Goal: Transaction & Acquisition: Download file/media

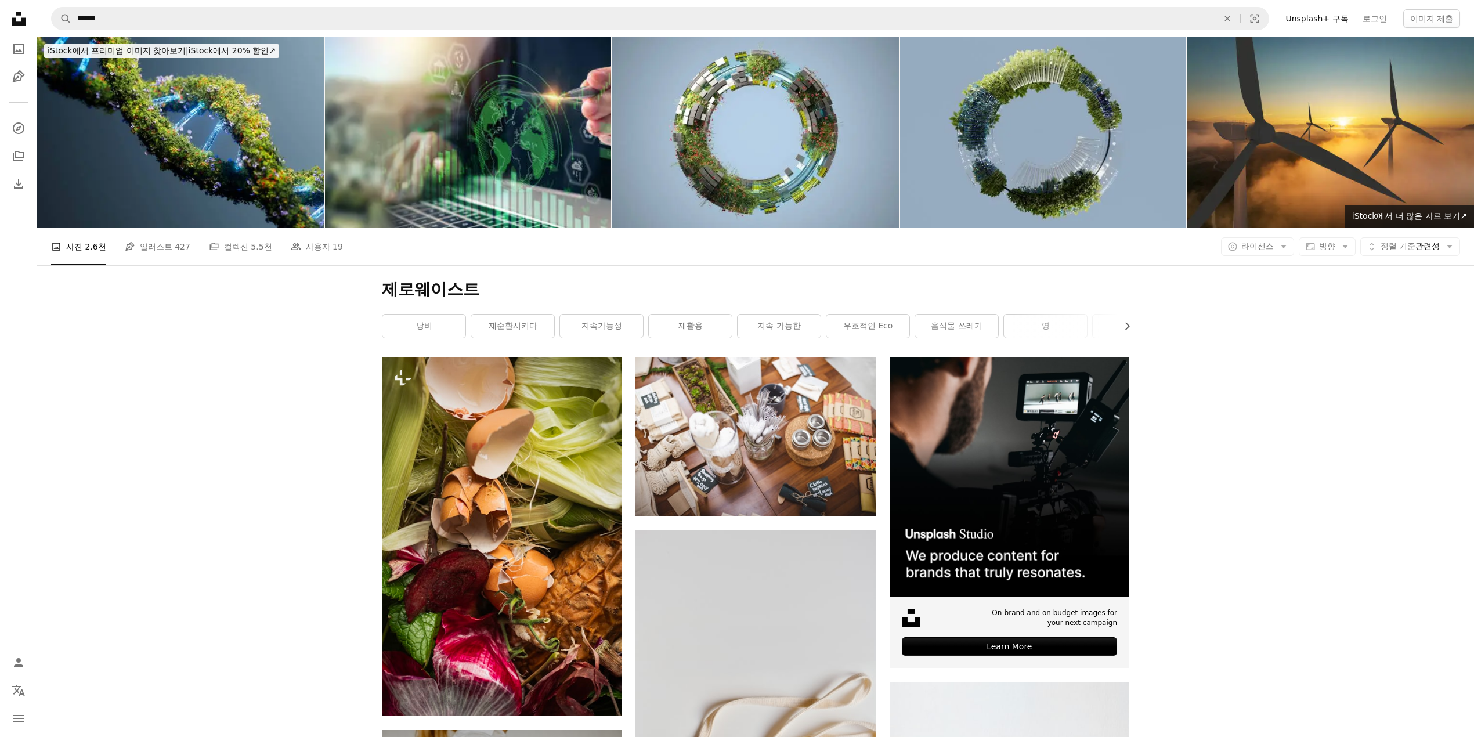
scroll to position [2868, 0]
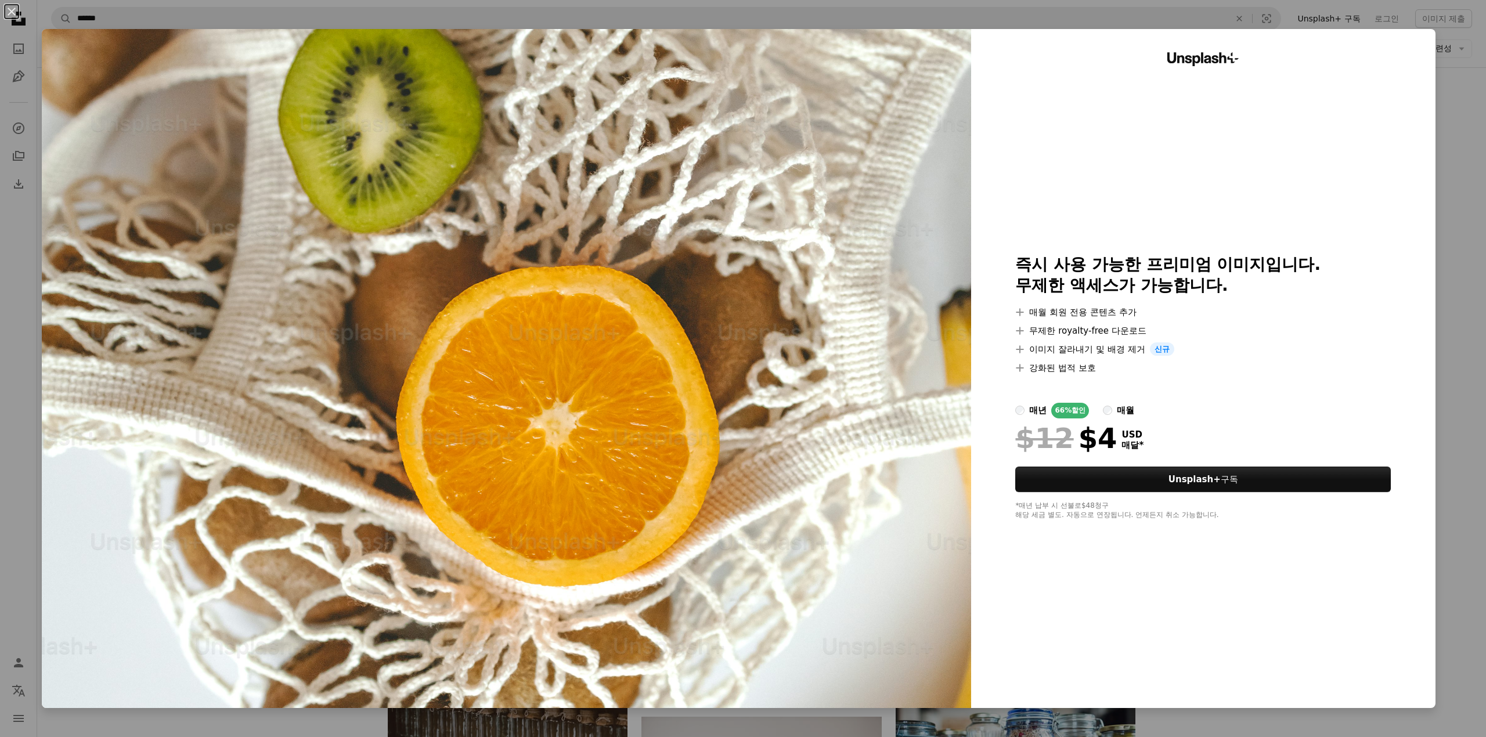
click at [1446, 91] on div "An X shape Unsplash+ 즉시 사용 가능한 프리미엄 이미지입니다. 무제한 액세스가 가능합니다. A plus sign 매월 회원 전…" at bounding box center [743, 368] width 1486 height 737
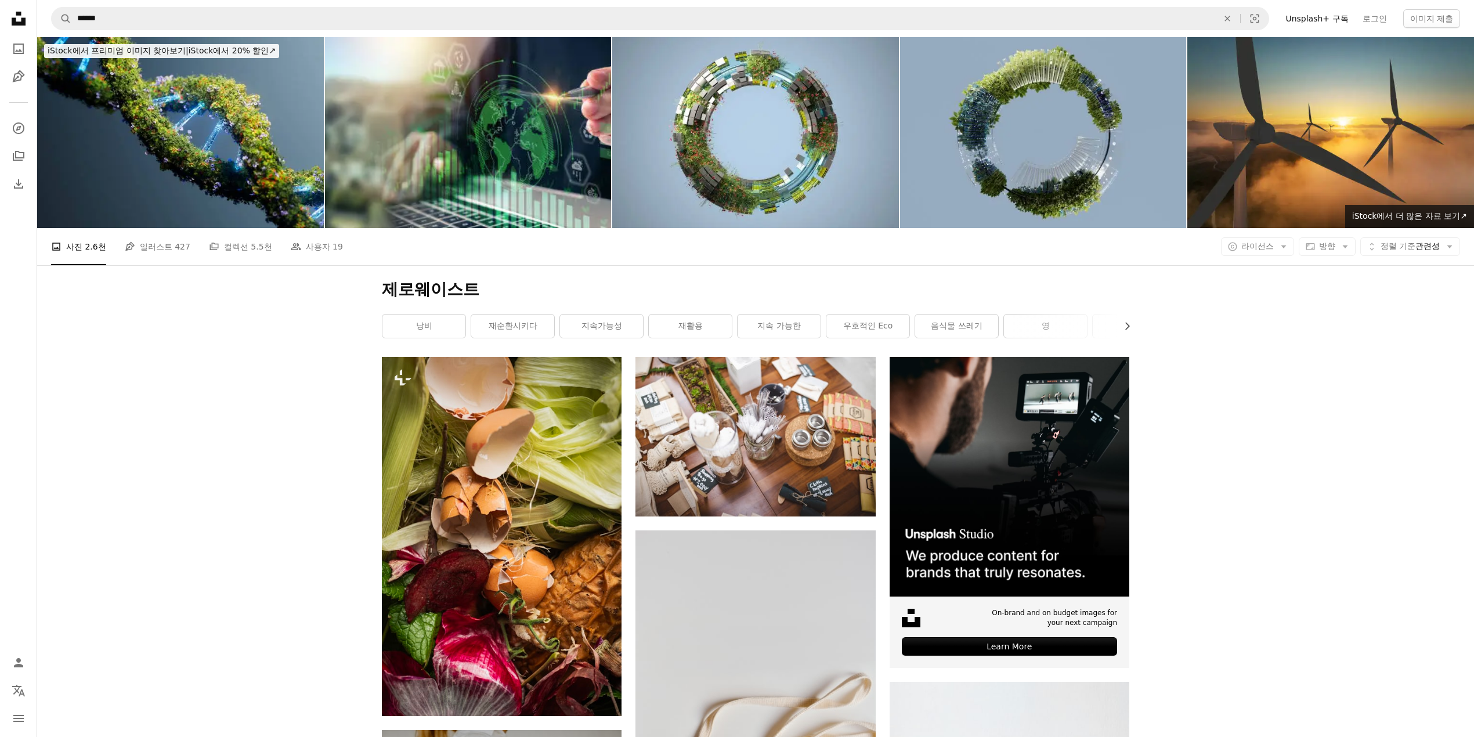
click at [1252, 261] on div "A photo 사진 2.6천 Pen Tool 일러스트 427 A stack of folders 컬렉션 5.5천 People 사용자 19 A c…" at bounding box center [755, 246] width 1409 height 37
click at [1331, 250] on button "Aspect ratio 방향 Arrow down" at bounding box center [1327, 246] width 57 height 19
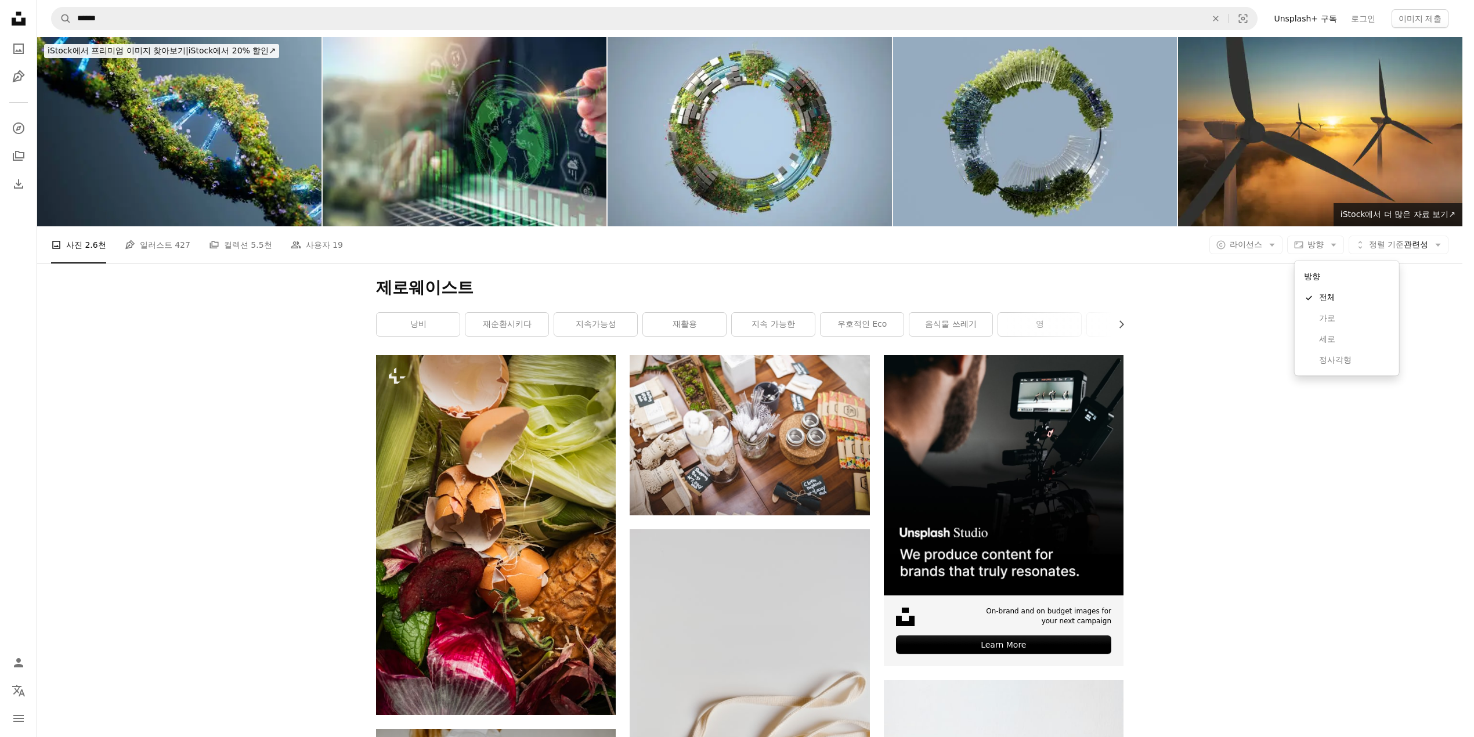
click at [1280, 251] on body "Unsplash logo Unsplash 홈 A photo Pen Tool A compass A stack of folders Download…" at bounding box center [731, 368] width 1463 height 737
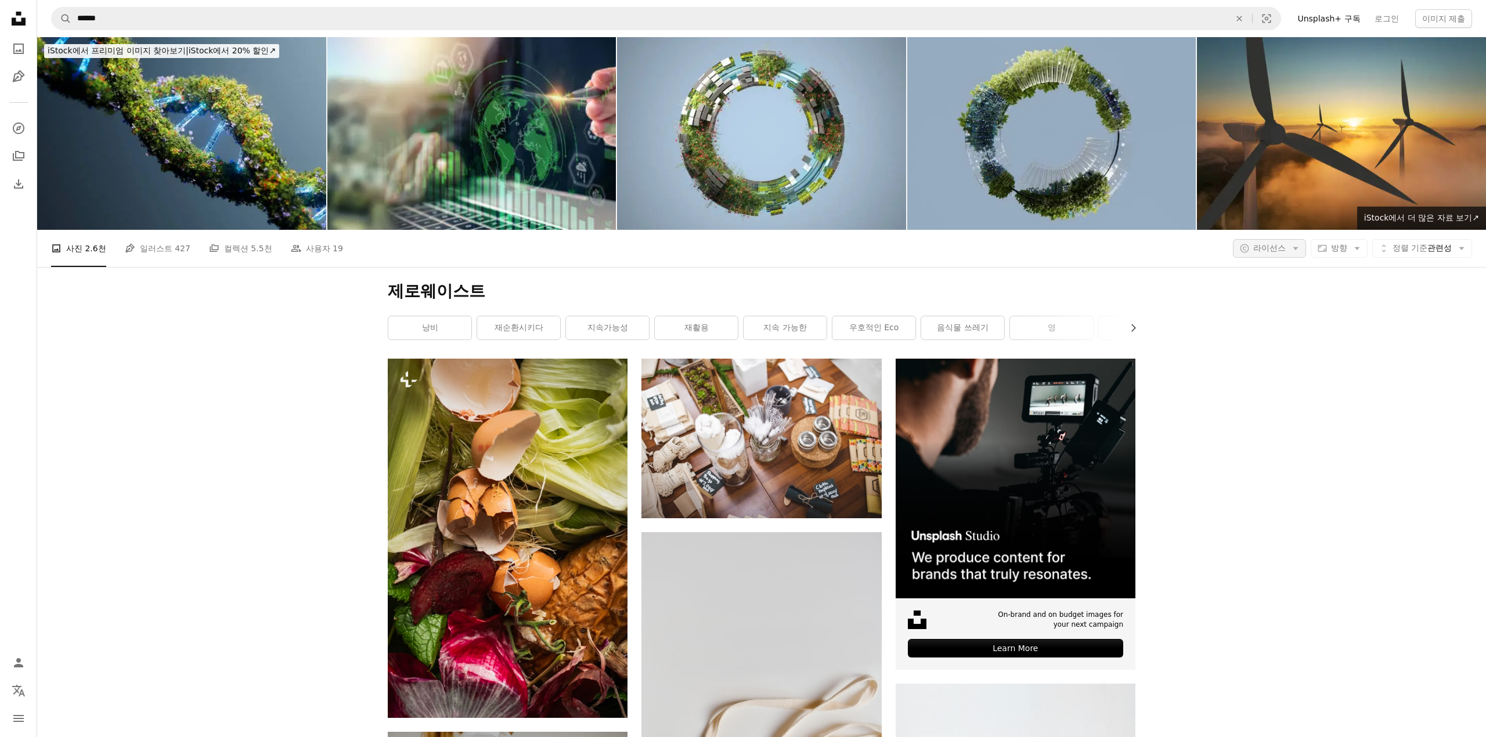
click at [1273, 253] on button "A copyright icon © 라이선스 Arrow down" at bounding box center [1269, 248] width 73 height 19
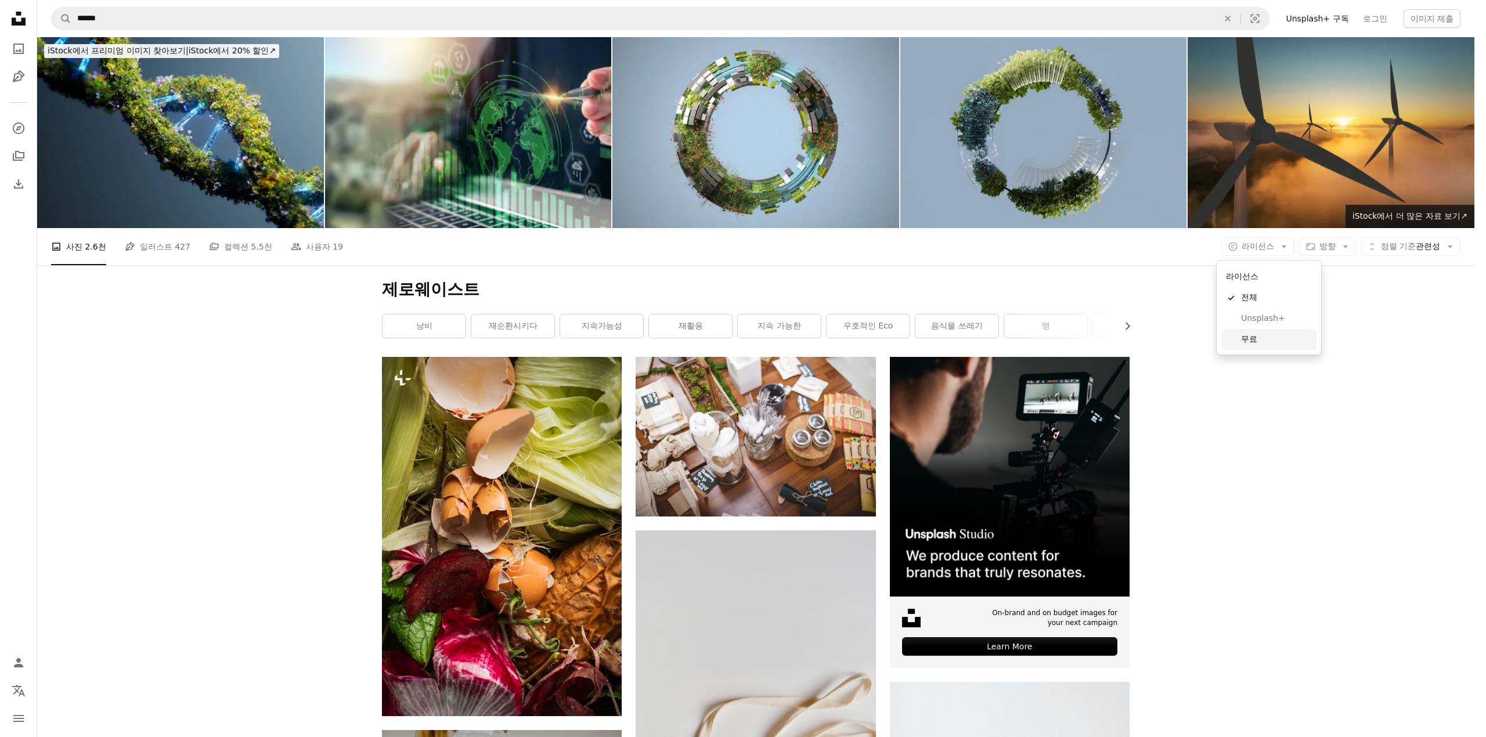
click at [1271, 335] on span "무료" at bounding box center [1276, 340] width 71 height 12
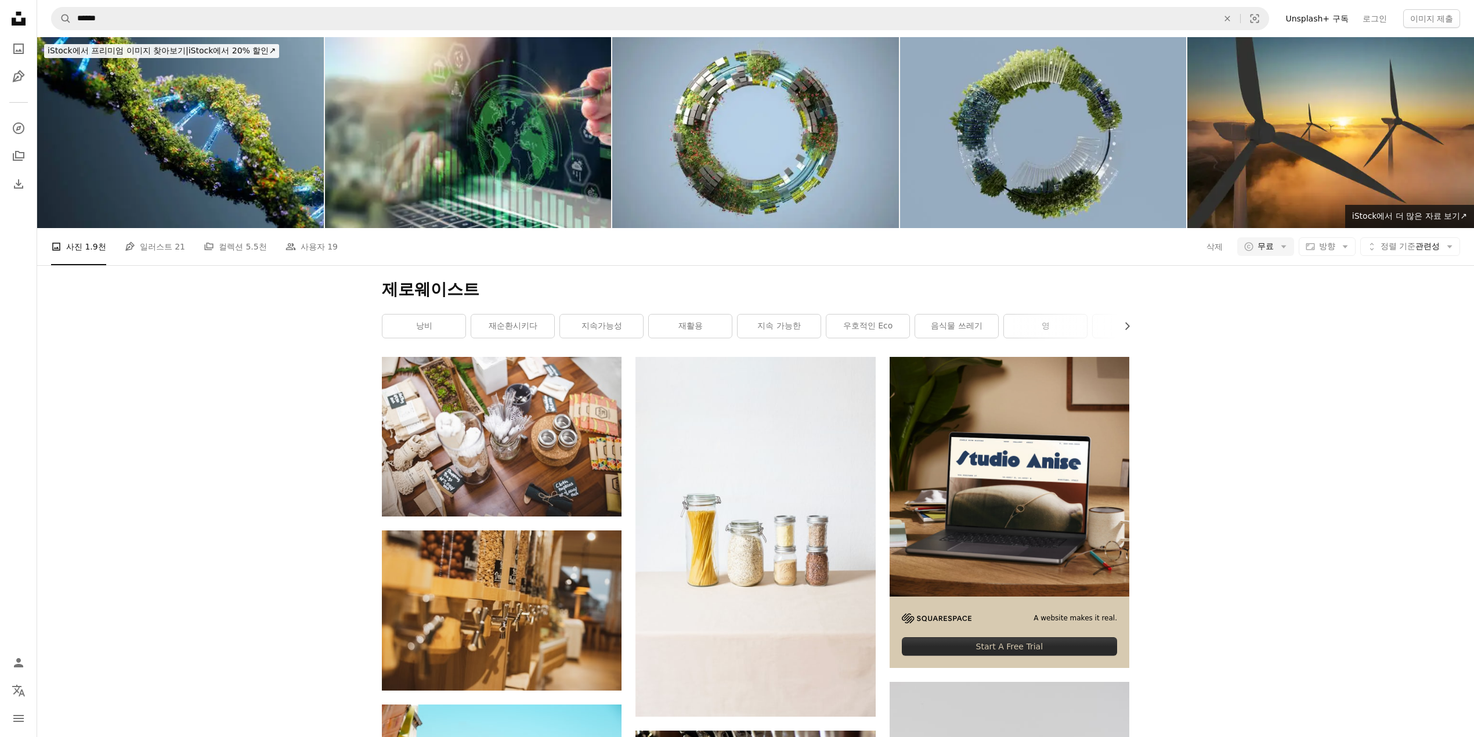
scroll to position [168, 0]
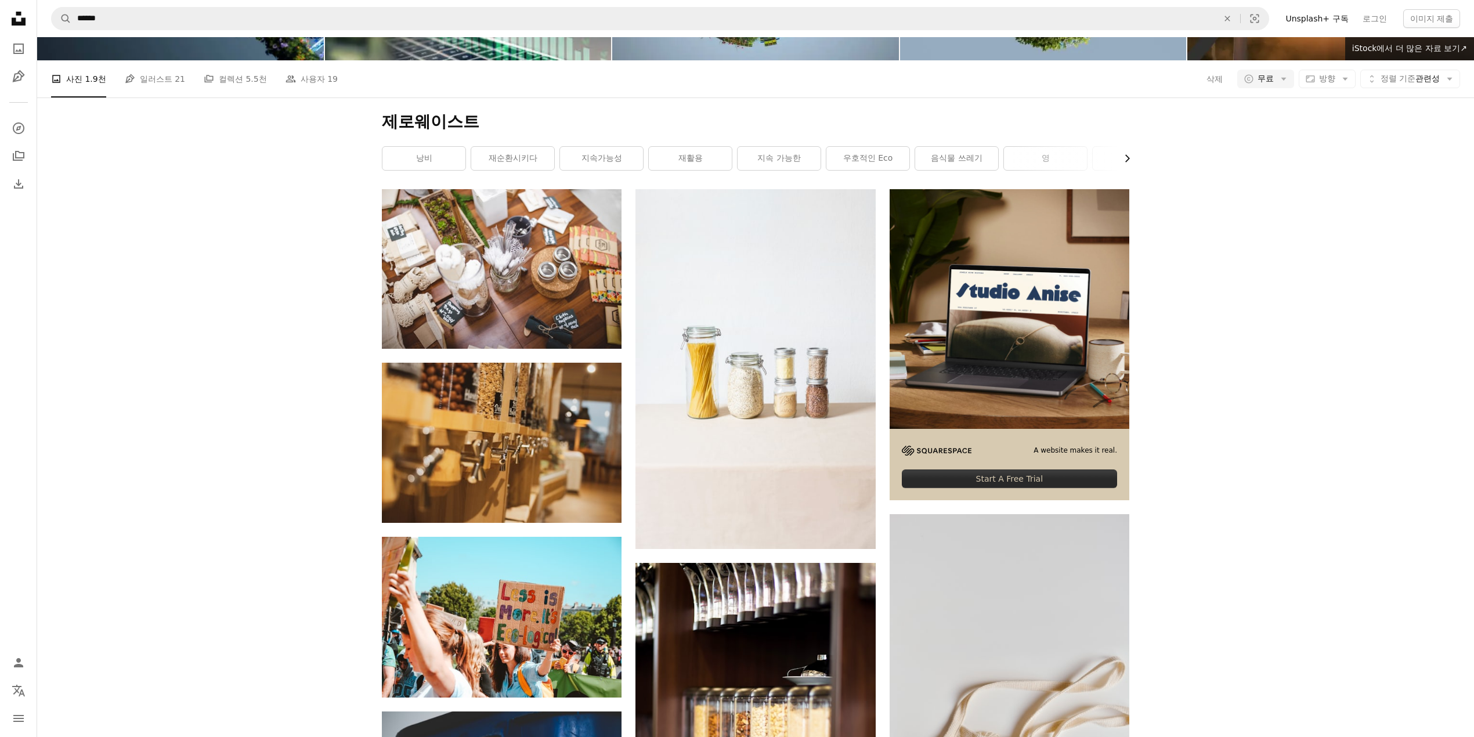
click at [1119, 161] on button "Chevron right" at bounding box center [1123, 158] width 13 height 23
click at [1118, 161] on button "Chevron right" at bounding box center [1123, 158] width 13 height 23
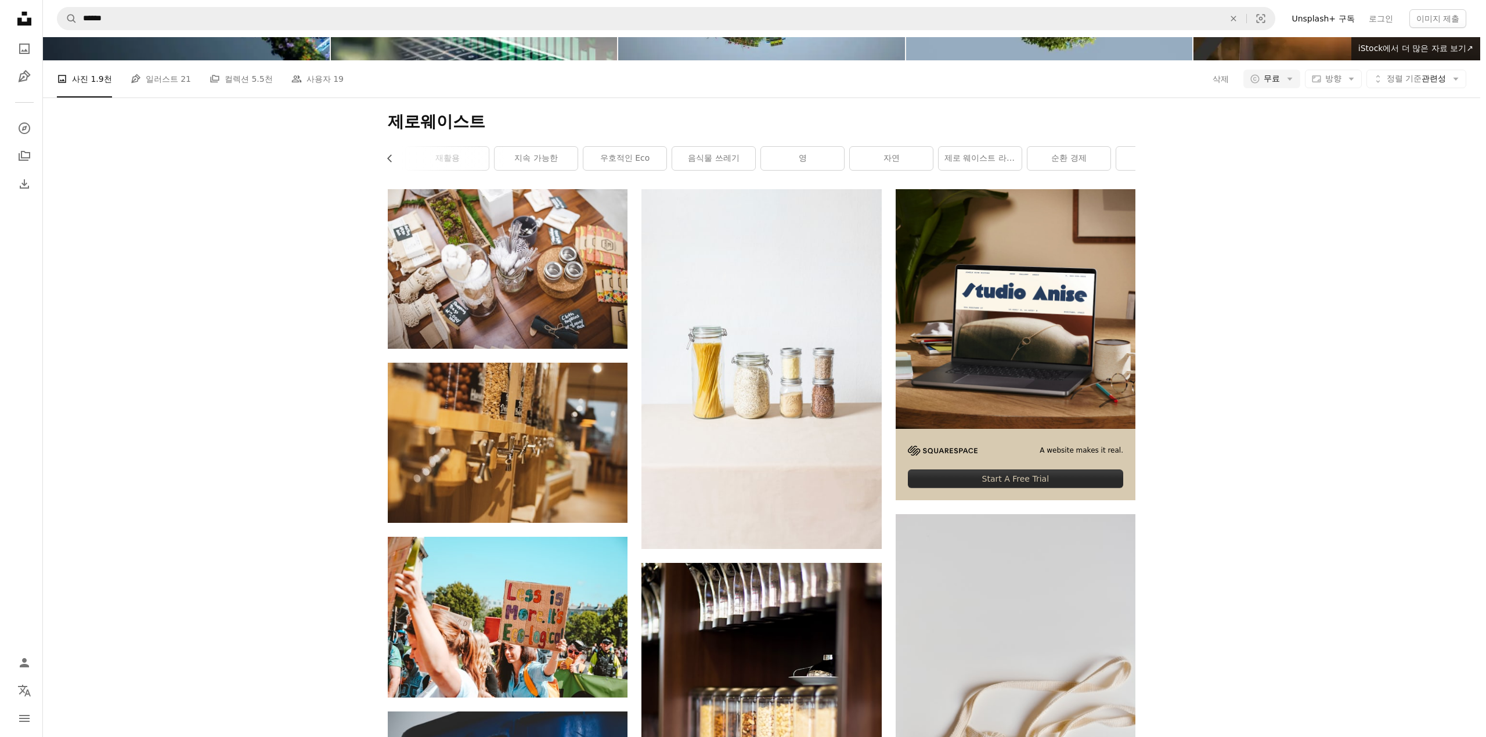
scroll to position [0, 313]
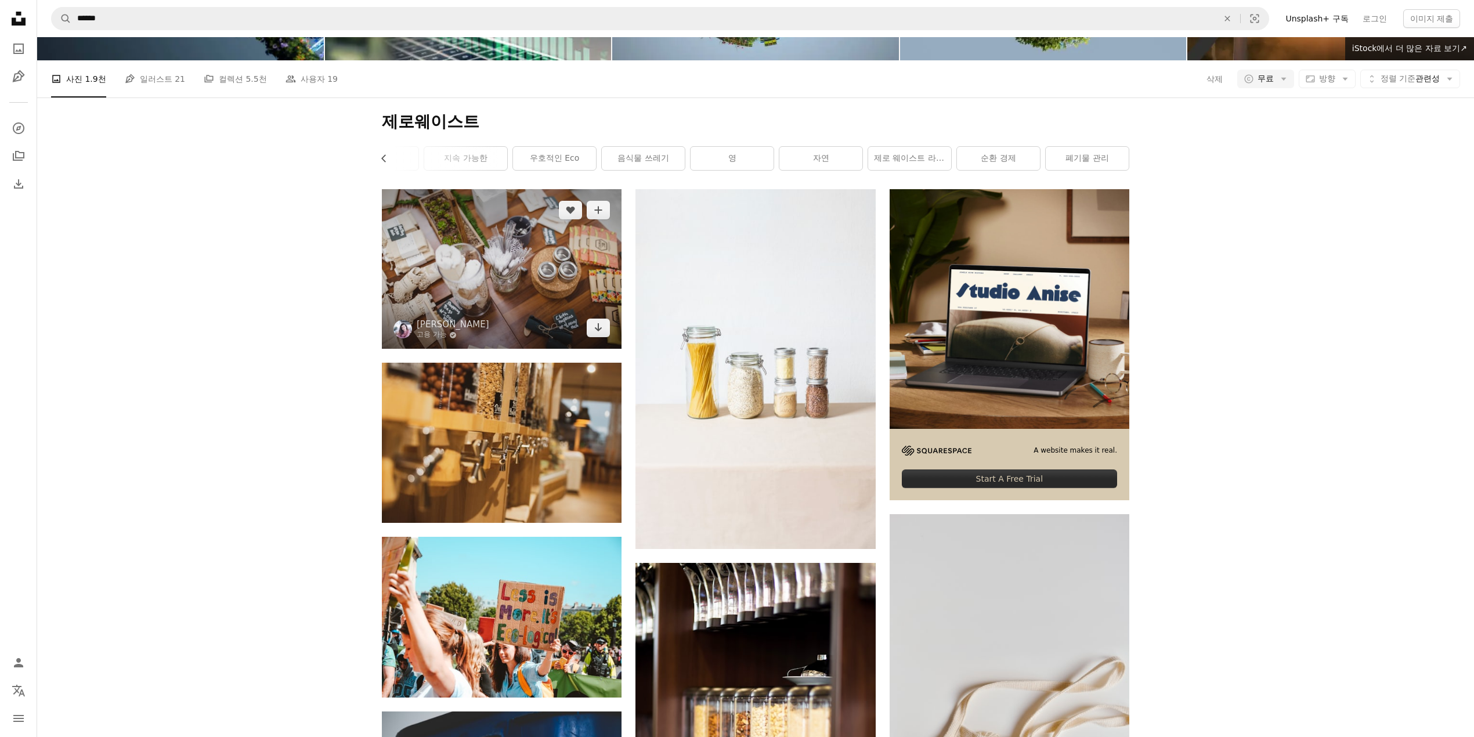
click at [462, 286] on img at bounding box center [502, 269] width 240 height 160
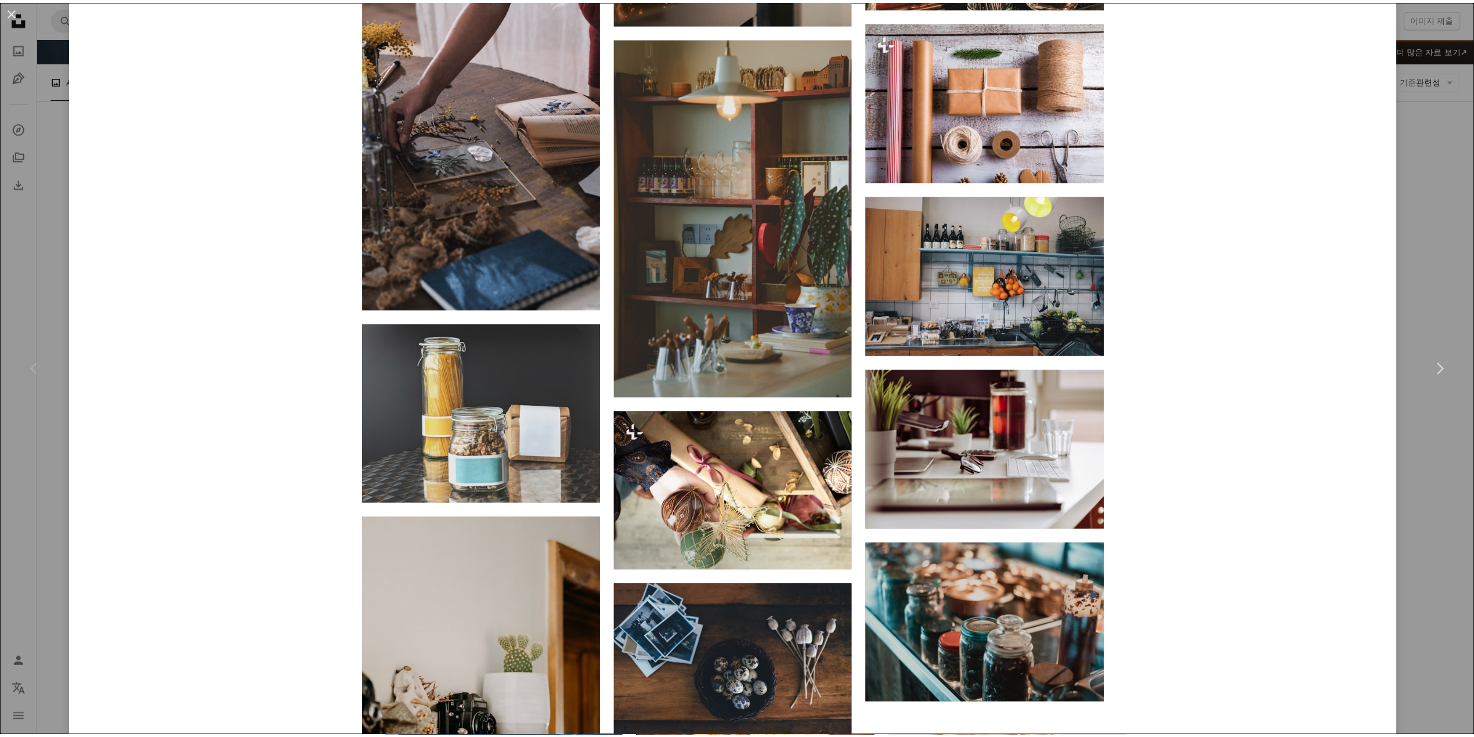
scroll to position [10615, 0]
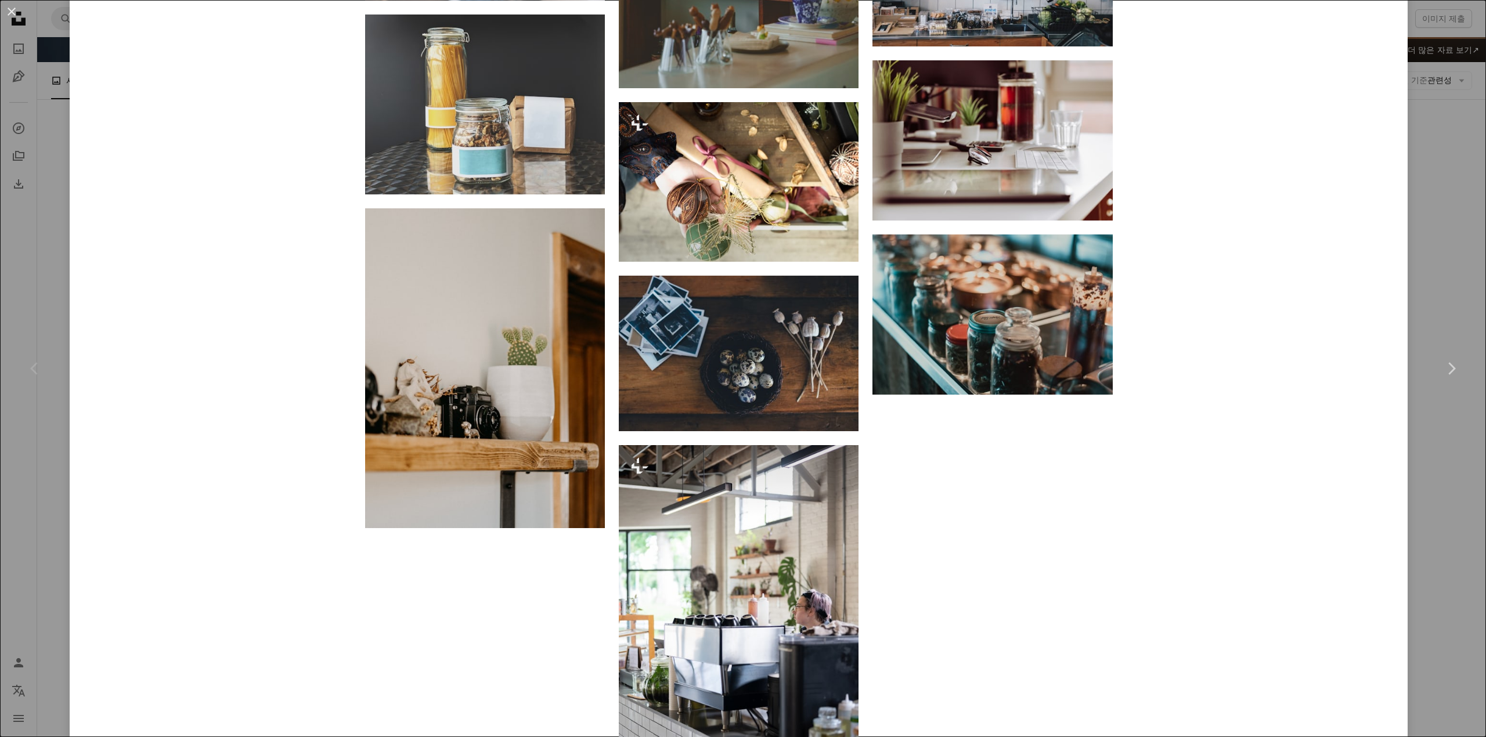
click at [1442, 310] on div "An X shape Chevron left Chevron right [PERSON_NAME] 고용 가능 A checkmark inside of…" at bounding box center [743, 368] width 1486 height 737
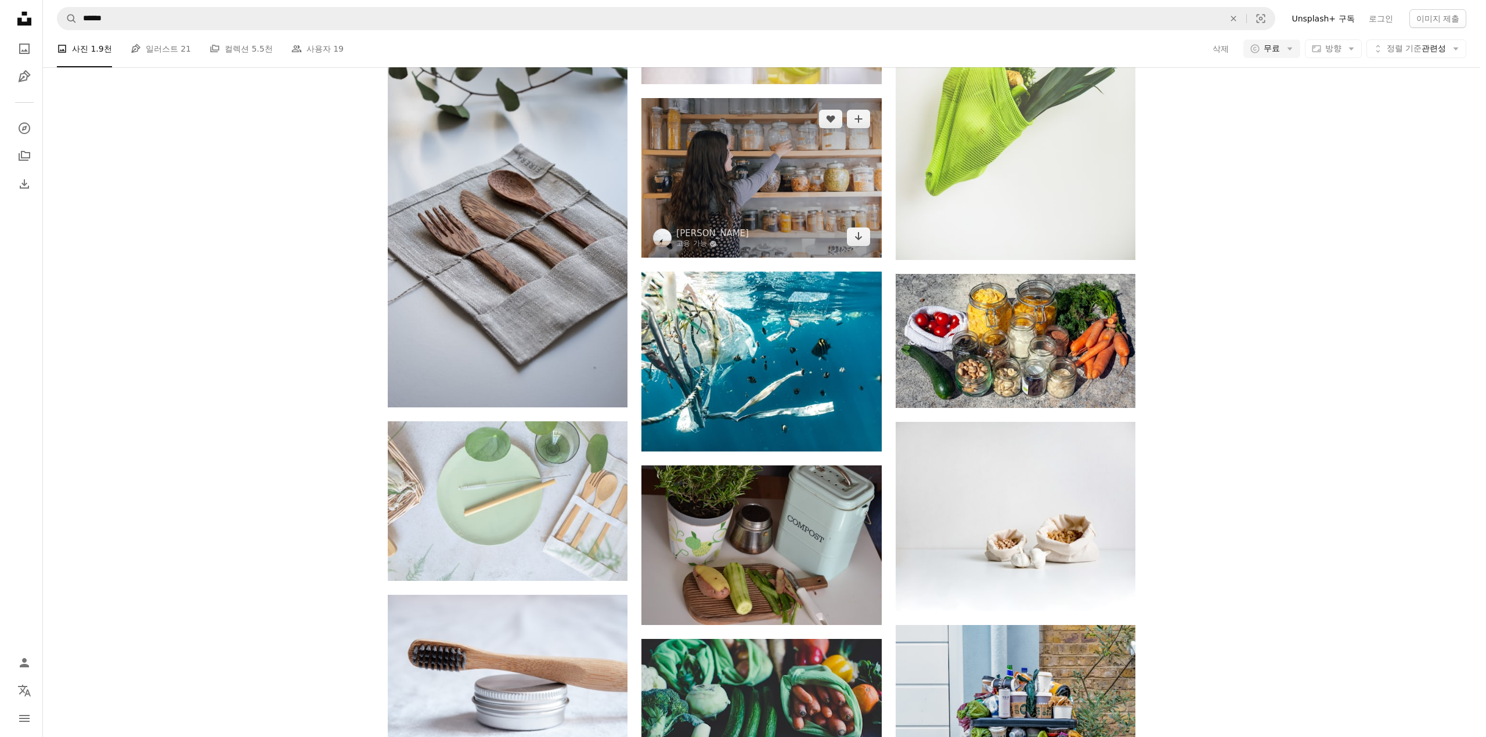
scroll to position [1329, 0]
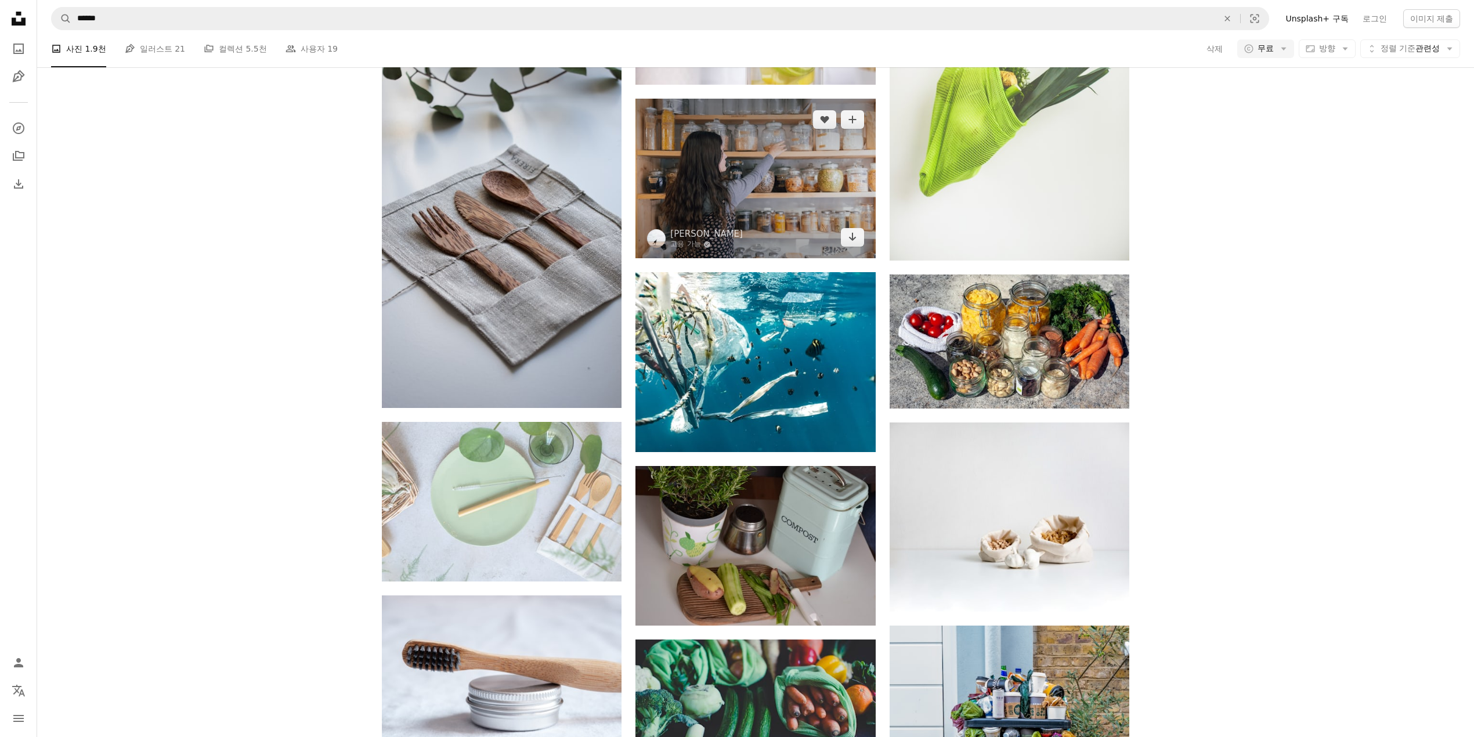
click at [688, 174] on img at bounding box center [756, 179] width 240 height 160
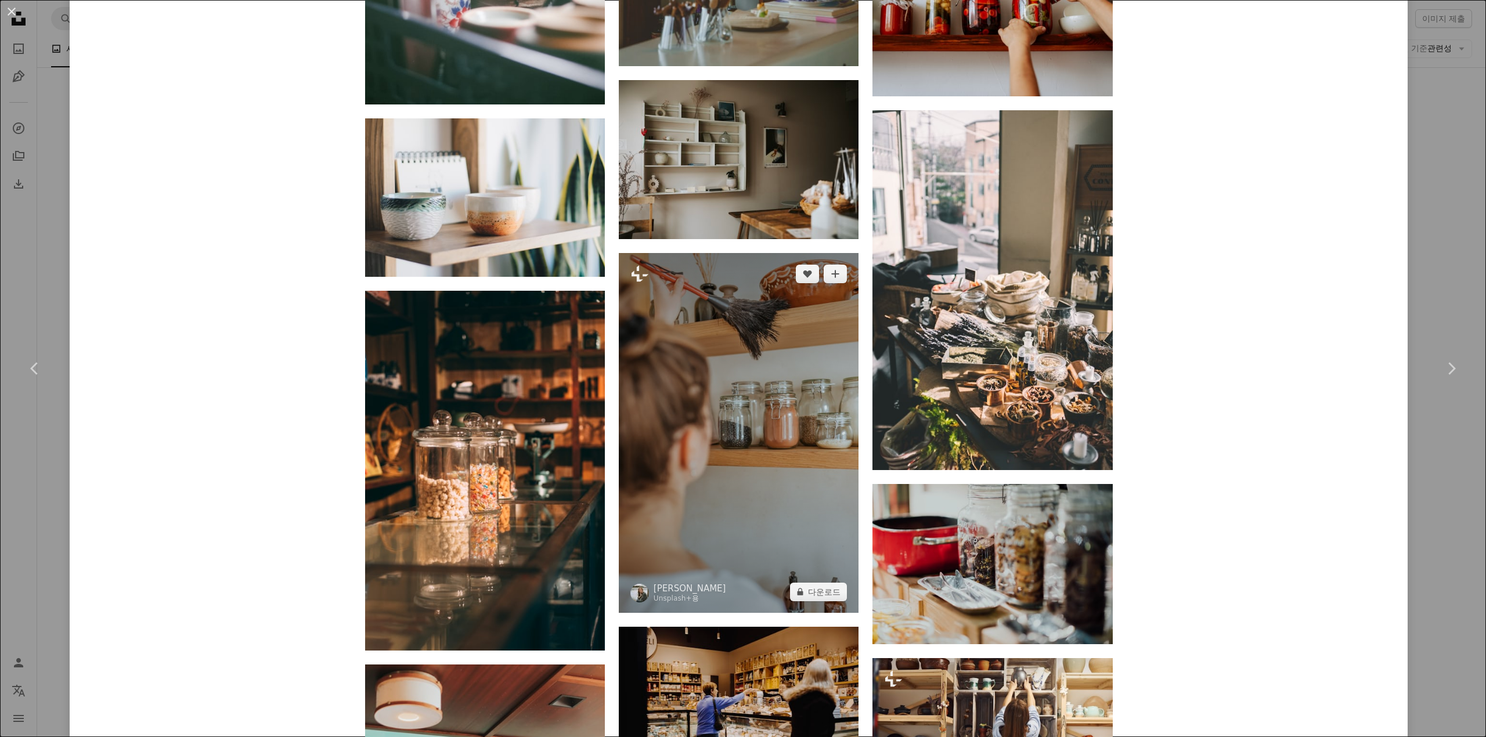
scroll to position [2476, 0]
